Goal: Task Accomplishment & Management: Complete application form

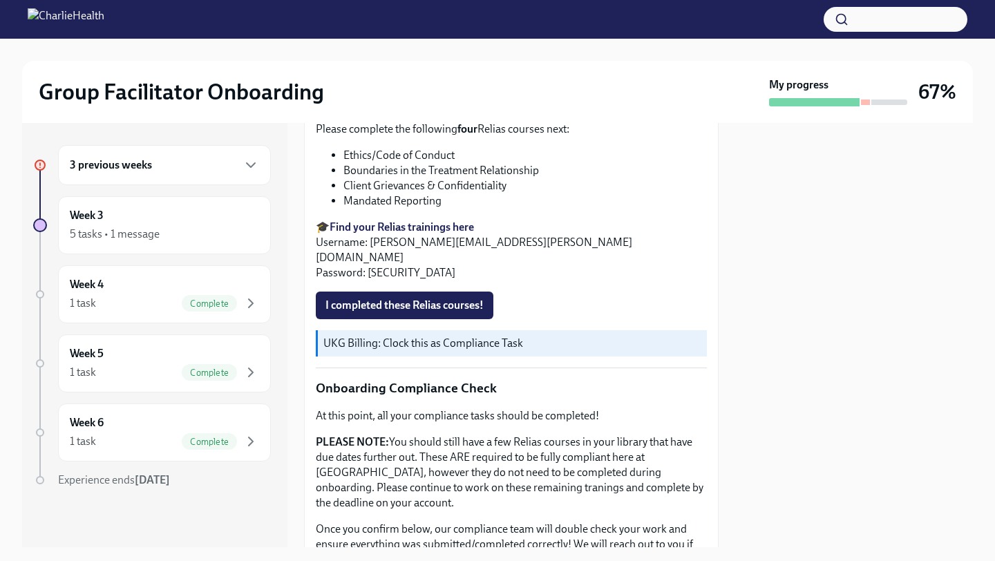
scroll to position [554, 0]
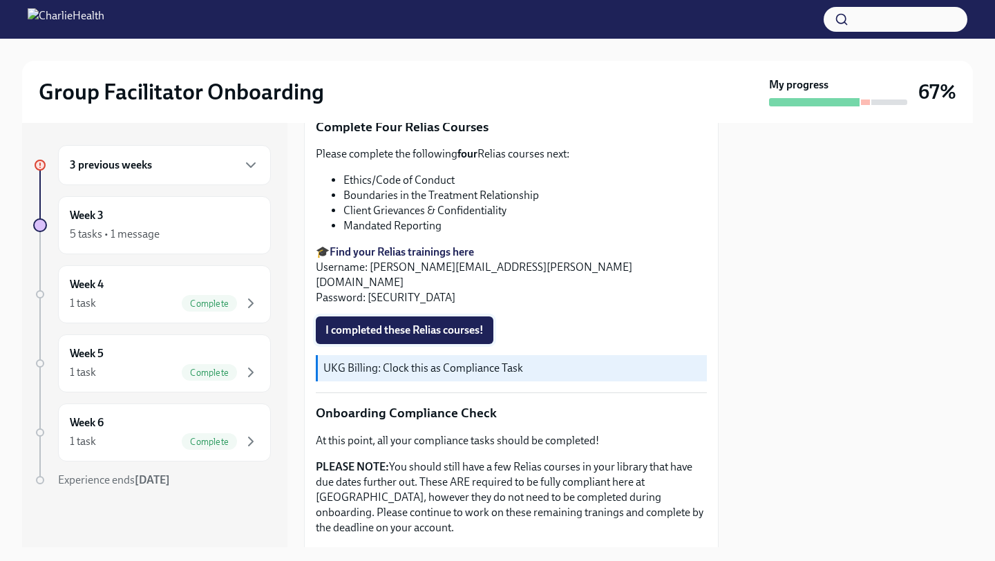
click at [398, 323] on span "I completed these Relias courses!" at bounding box center [404, 330] width 158 height 14
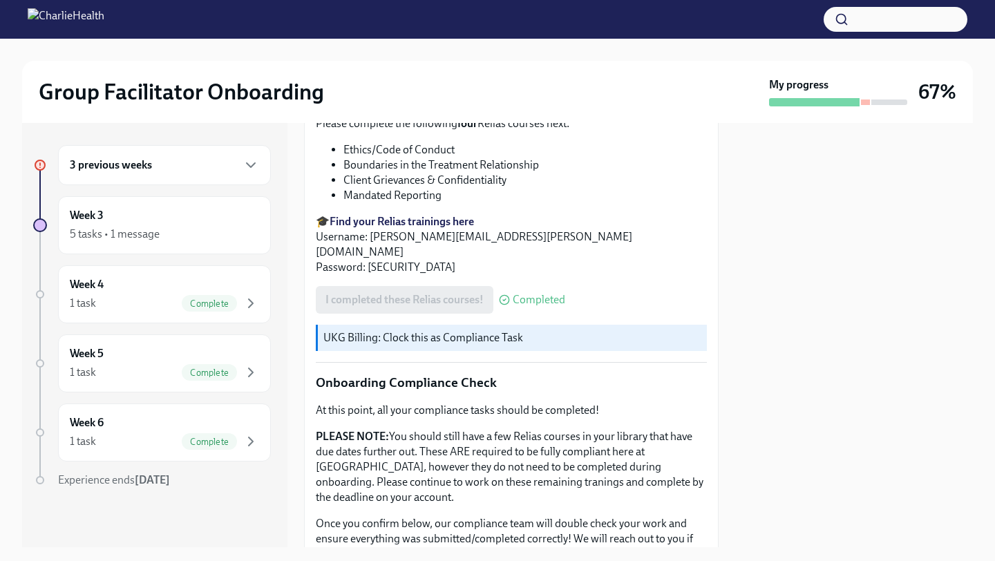
scroll to position [585, 0]
click at [191, 166] on div "3 previous weeks" at bounding box center [164, 165] width 189 height 17
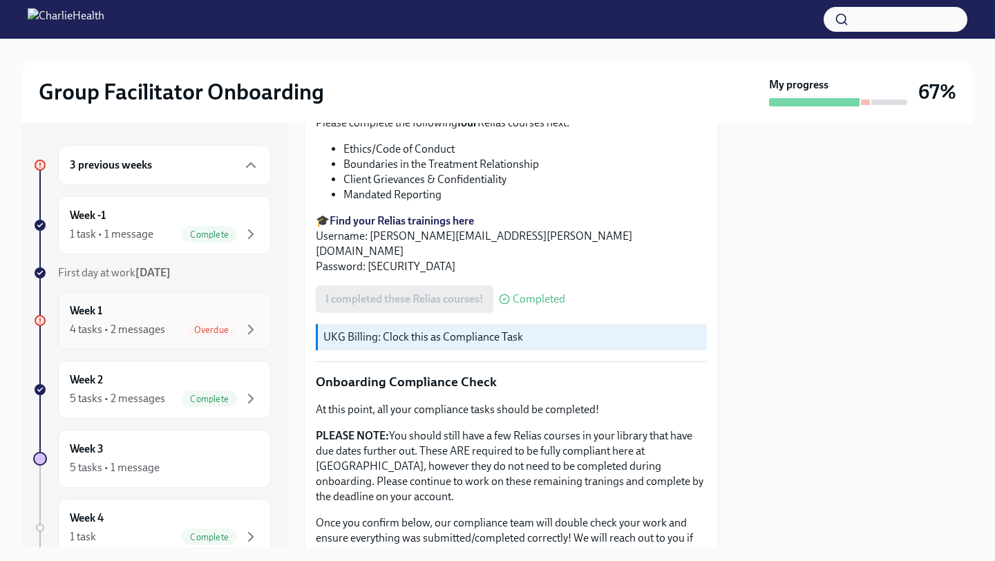
click at [100, 329] on div "4 tasks • 2 messages" at bounding box center [117, 329] width 95 height 15
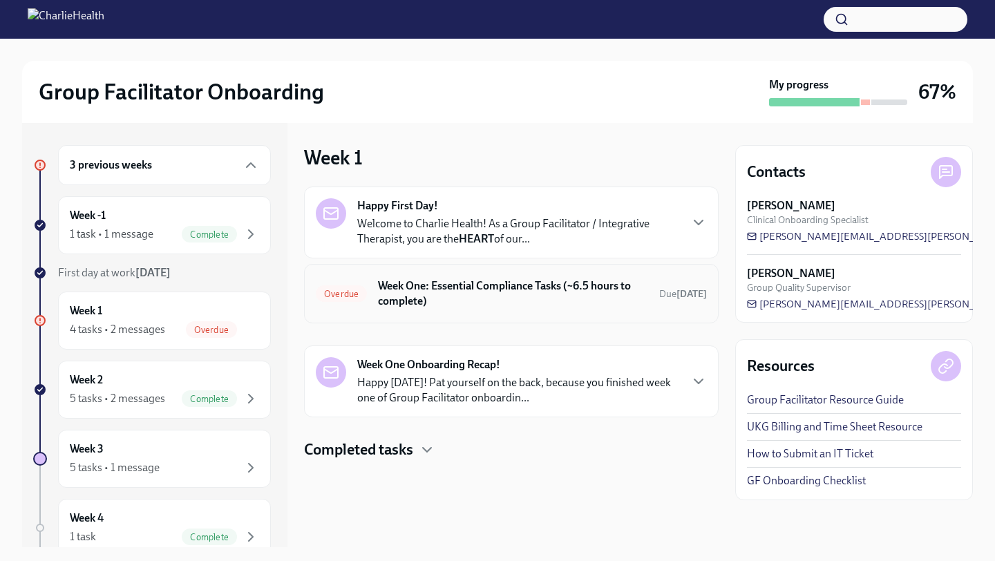
click at [372, 308] on div "Overdue Week One: Essential Compliance Tasks (~6.5 hours to complete) Due [DATE]" at bounding box center [511, 294] width 391 height 36
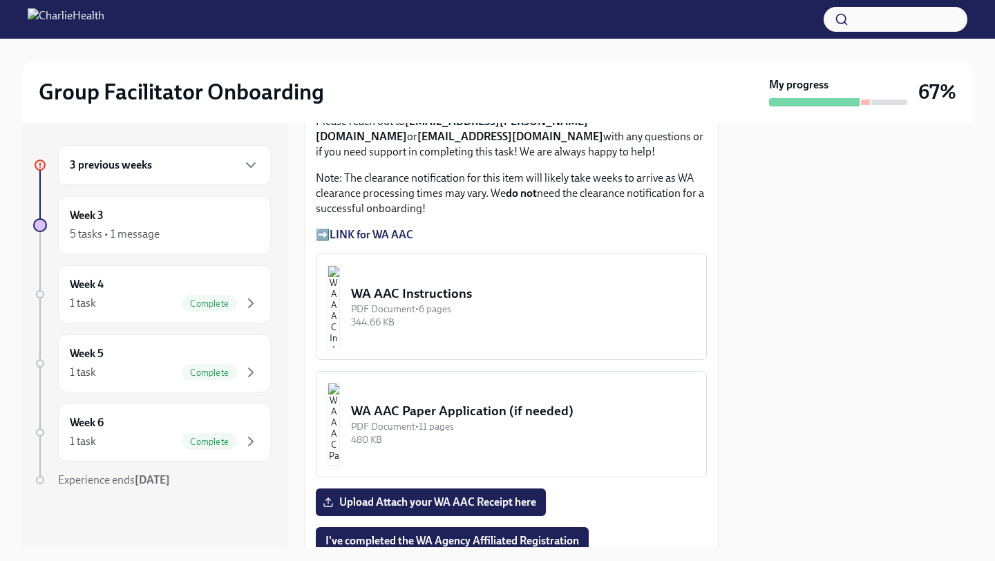
scroll to position [1160, 0]
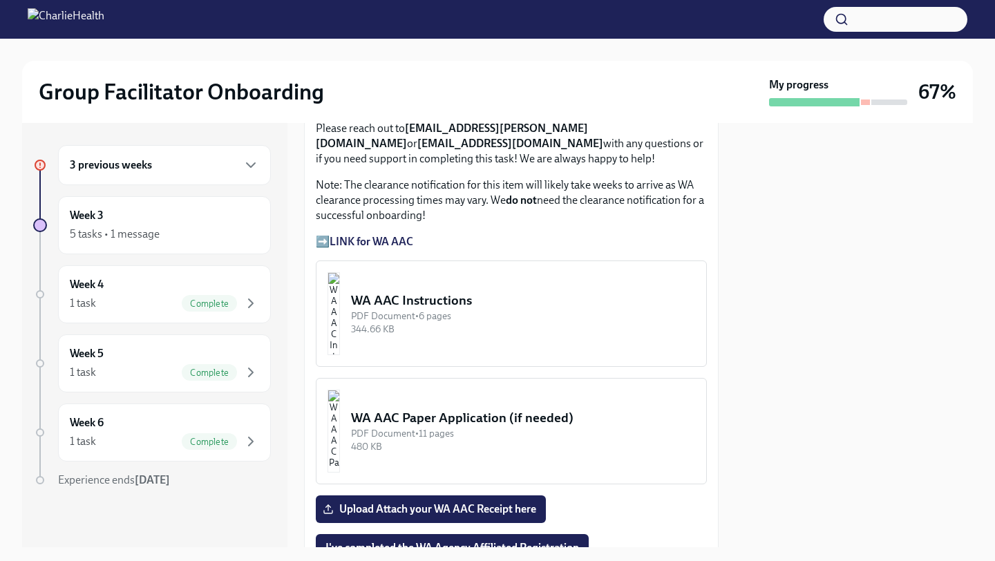
click at [374, 237] on strong "LINK for WA AAC" at bounding box center [371, 241] width 84 height 13
click at [381, 246] on strong "LINK for WA AAC" at bounding box center [371, 241] width 84 height 13
